Goal: Navigation & Orientation: Find specific page/section

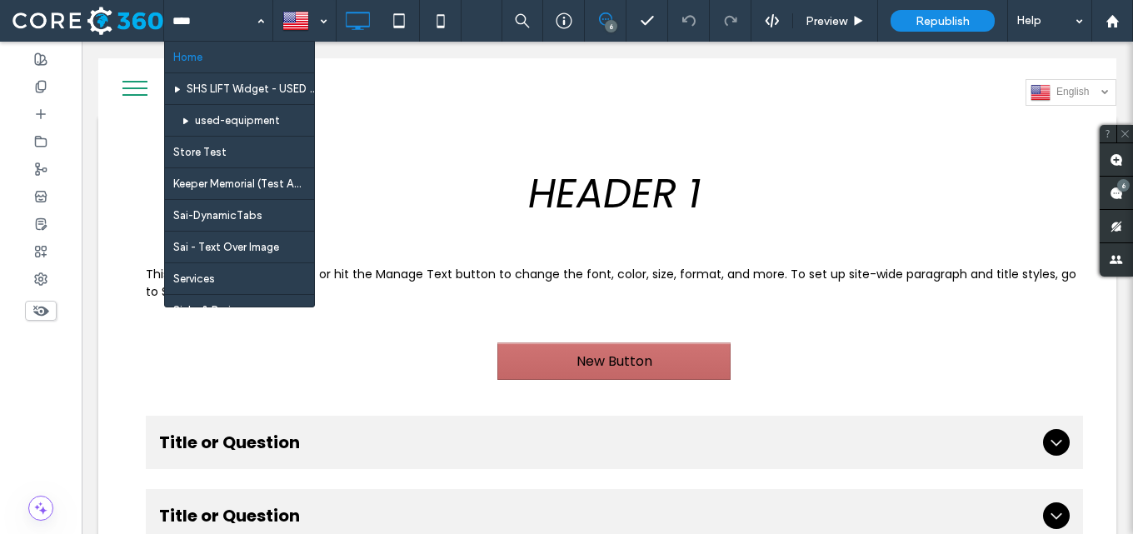
type input "*"
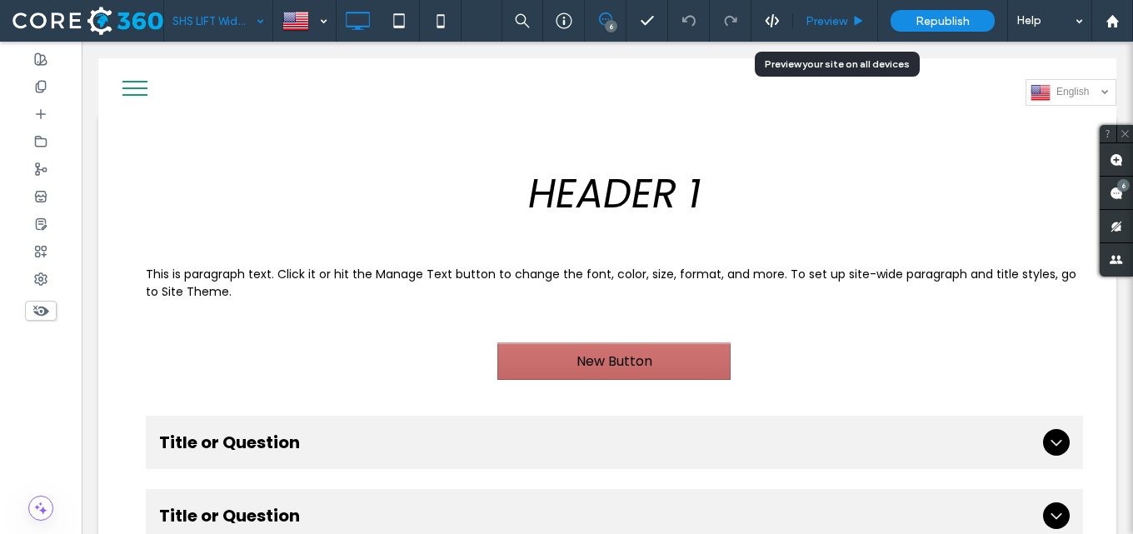
click at [817, 22] on span "Preview" at bounding box center [827, 21] width 42 height 14
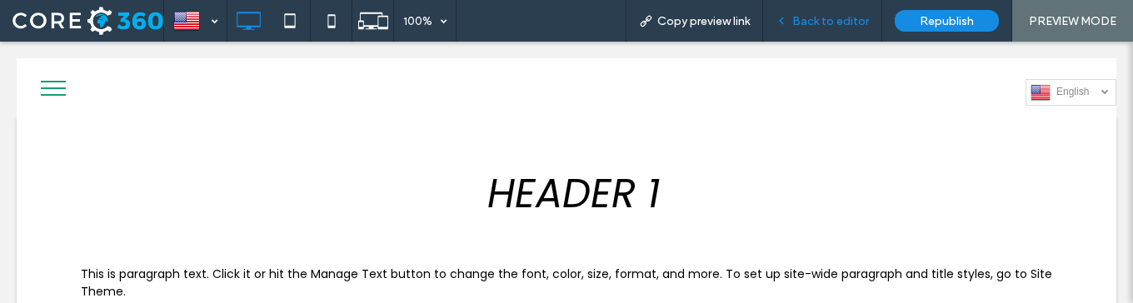
click at [823, 31] on div "Back to editor" at bounding box center [822, 21] width 119 height 42
click at [827, 25] on span "Back to editor" at bounding box center [830, 21] width 77 height 14
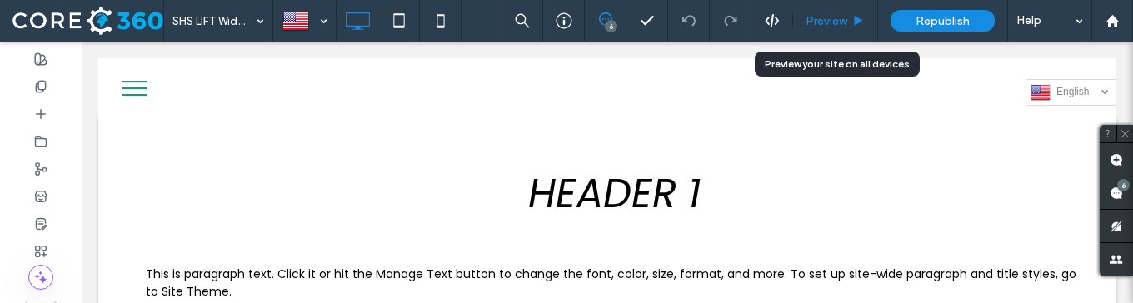
click at [828, 21] on span "Preview" at bounding box center [827, 21] width 42 height 14
